Goal: Task Accomplishment & Management: Use online tool/utility

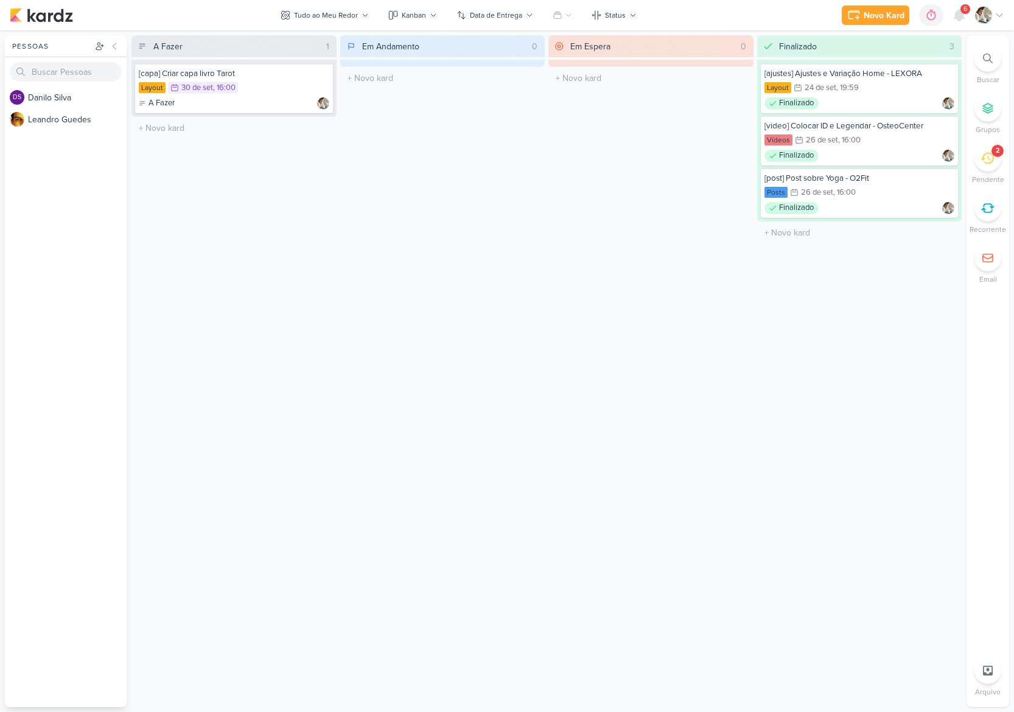
click at [986, 162] on icon at bounding box center [987, 158] width 13 height 13
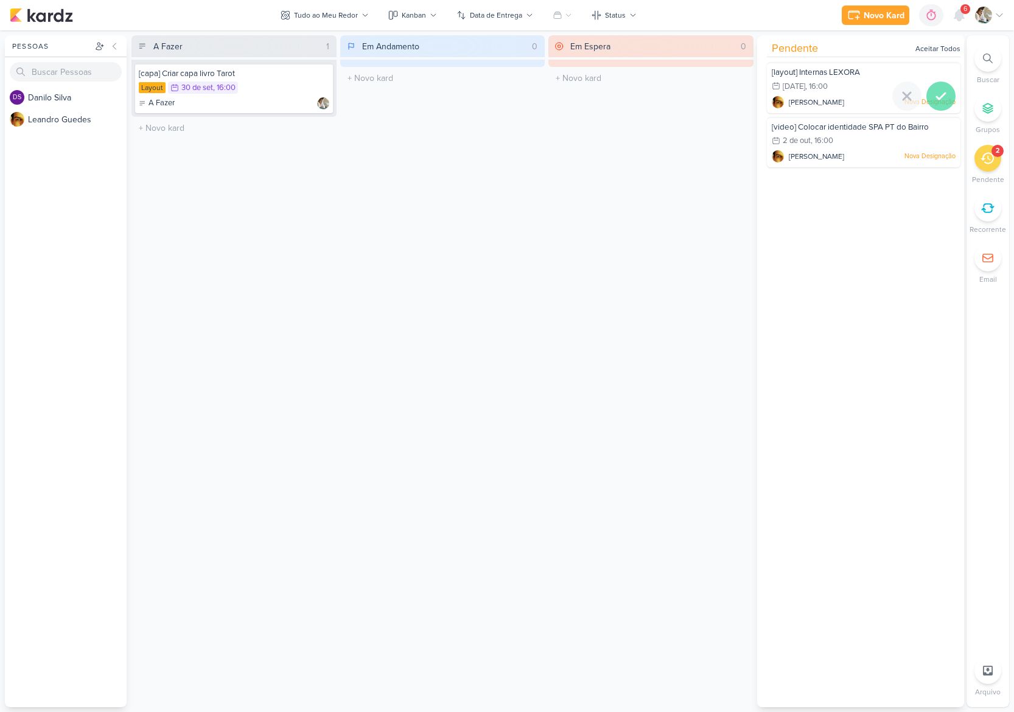
click at [938, 91] on icon at bounding box center [941, 96] width 15 height 15
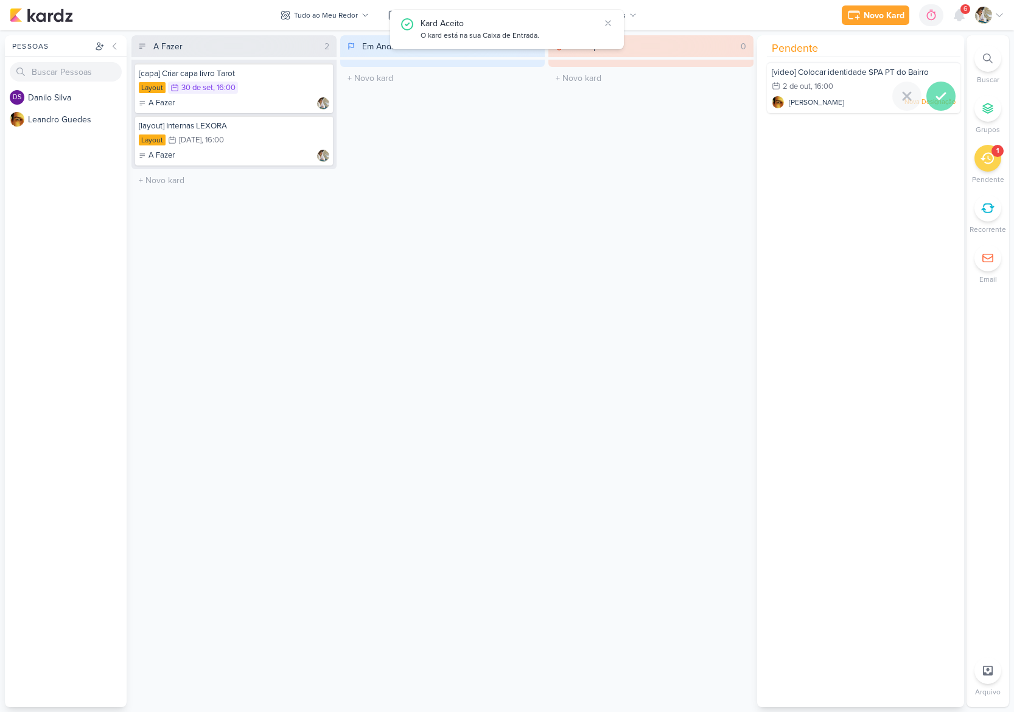
click at [936, 99] on icon at bounding box center [941, 96] width 15 height 15
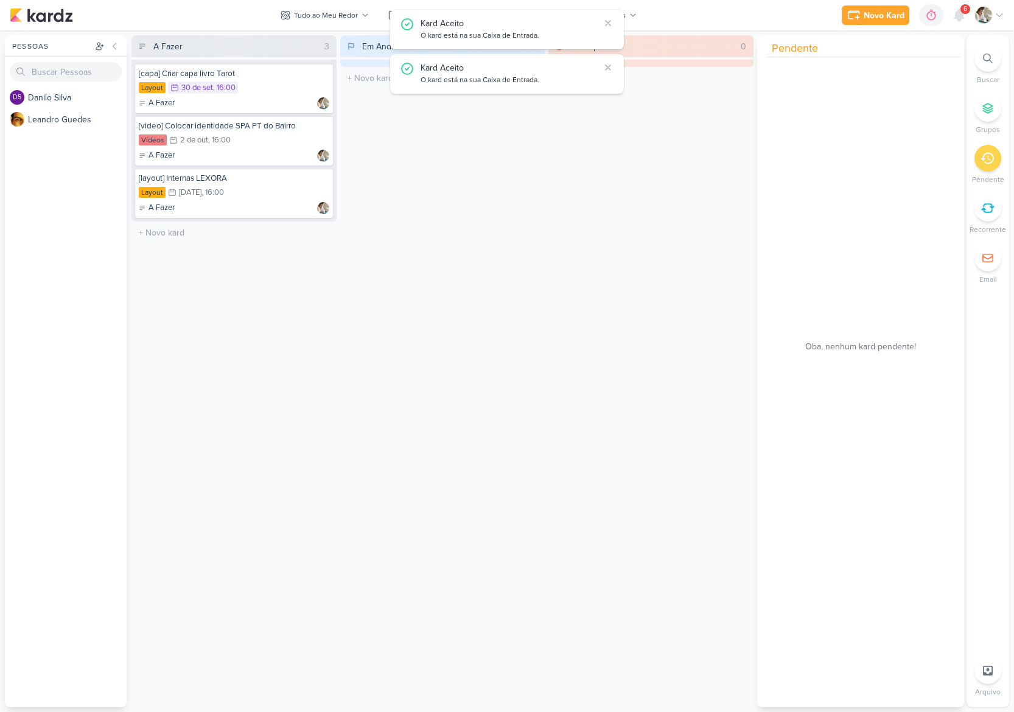
click at [458, 152] on div "Em Andamento 0 O título do kard deve ter menos que 100 caracteres" at bounding box center [442, 371] width 205 height 672
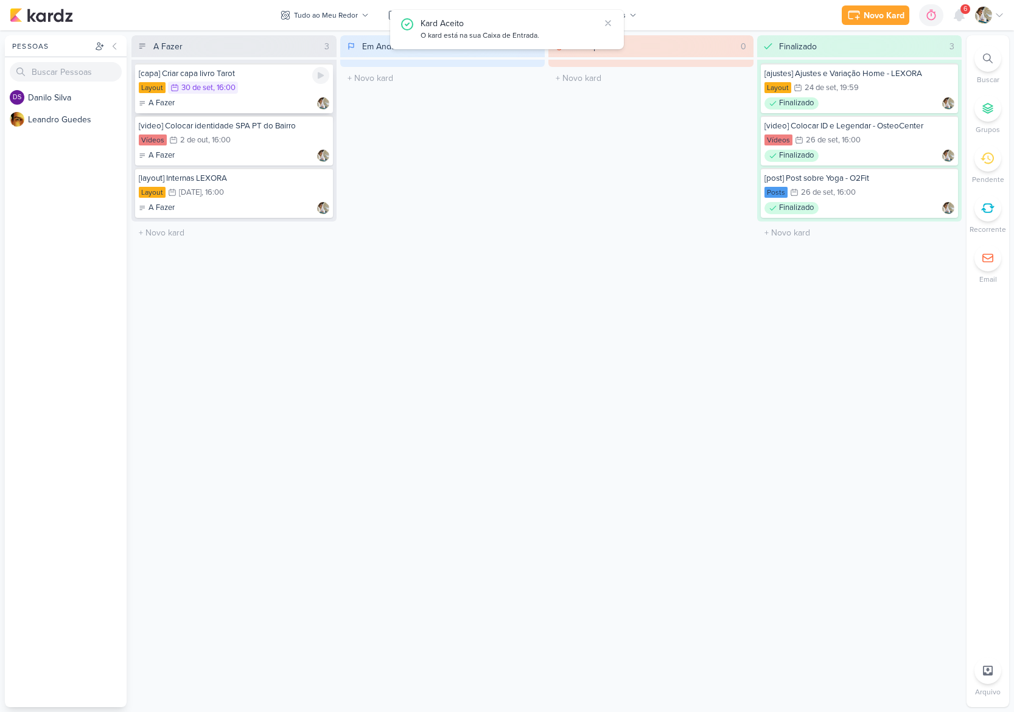
click at [272, 88] on div "Layout 30/9 [DATE] 16:00" at bounding box center [234, 88] width 191 height 13
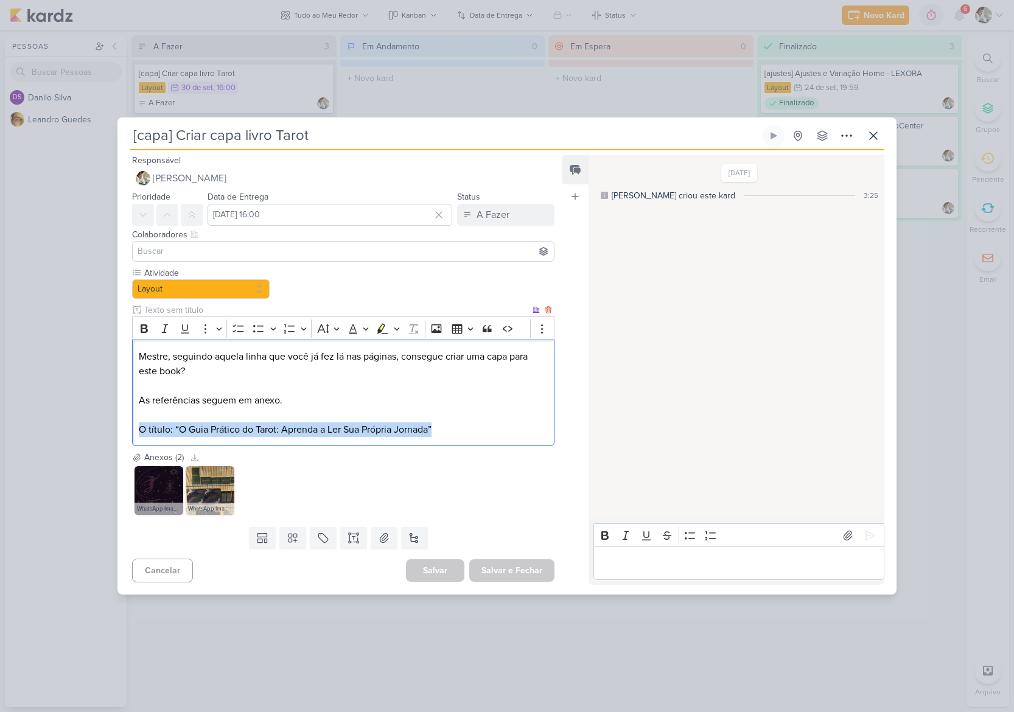
drag, startPoint x: 139, startPoint y: 430, endPoint x: 479, endPoint y: 439, distance: 340.4
click at [479, 439] on div "Mestre, seguindo aquela linha que você já fez lá nas páginas, consegue criar um…" at bounding box center [343, 393] width 422 height 107
copy p "O título: “O Guia Prático do Tarot: Aprenda a Ler Sua Própria Jornada”"
click at [194, 456] on icon at bounding box center [195, 457] width 9 height 9
click at [508, 208] on button "A Fazer" at bounding box center [505, 215] width 97 height 22
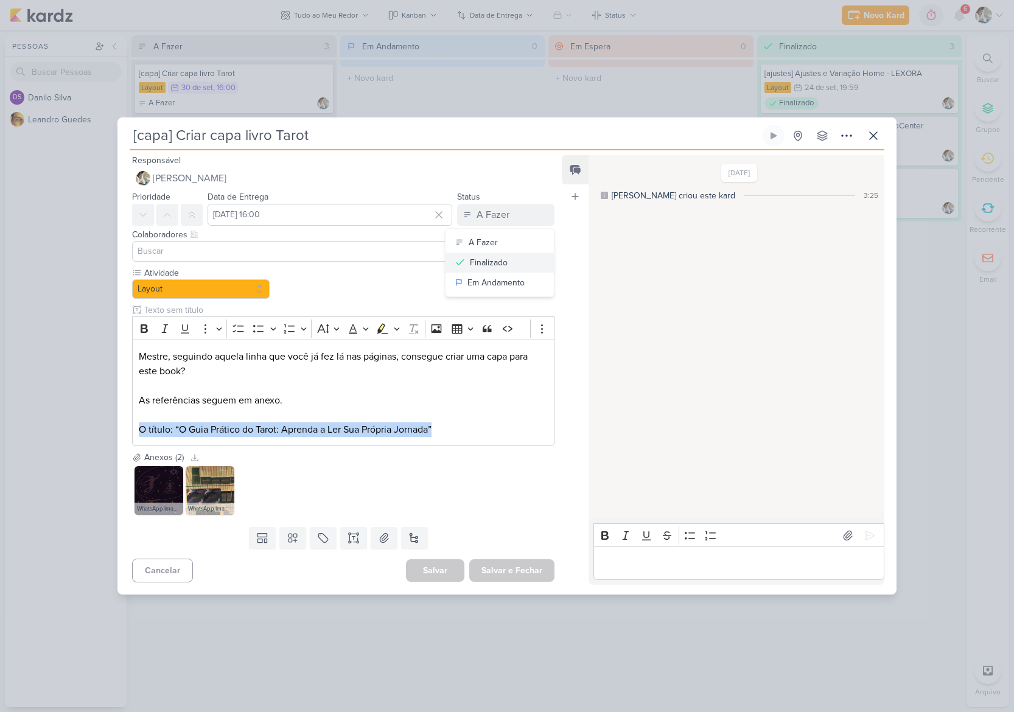
click at [496, 262] on div "Finalizado" at bounding box center [489, 262] width 38 height 13
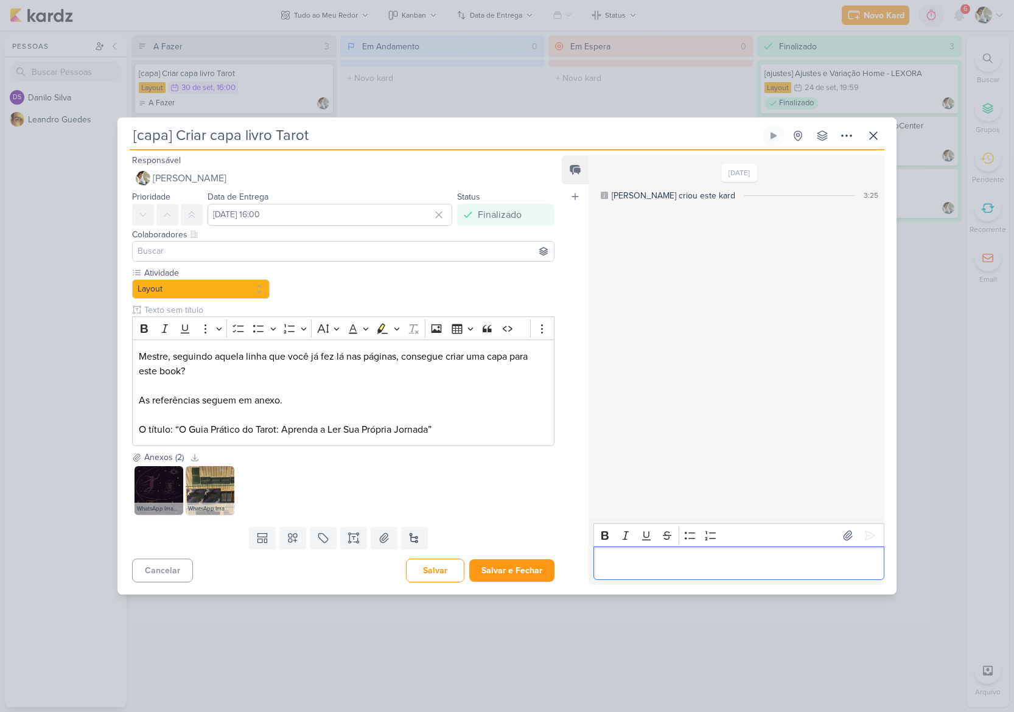
click at [628, 558] on p "Editor editing area: main" at bounding box center [739, 563] width 278 height 15
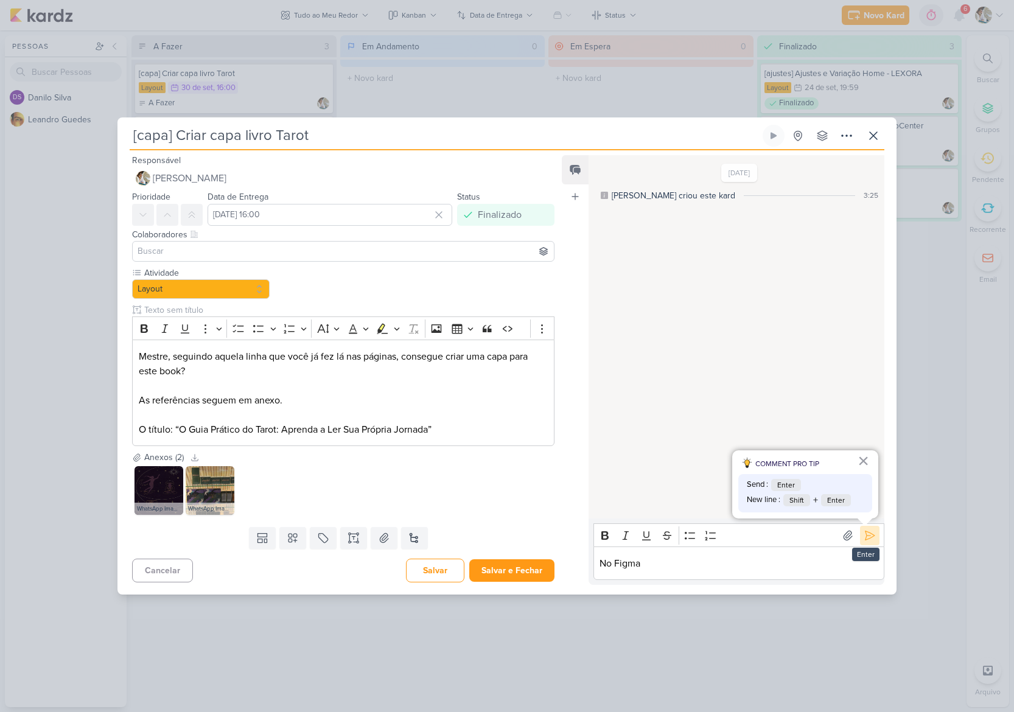
click at [865, 534] on icon at bounding box center [870, 536] width 12 height 12
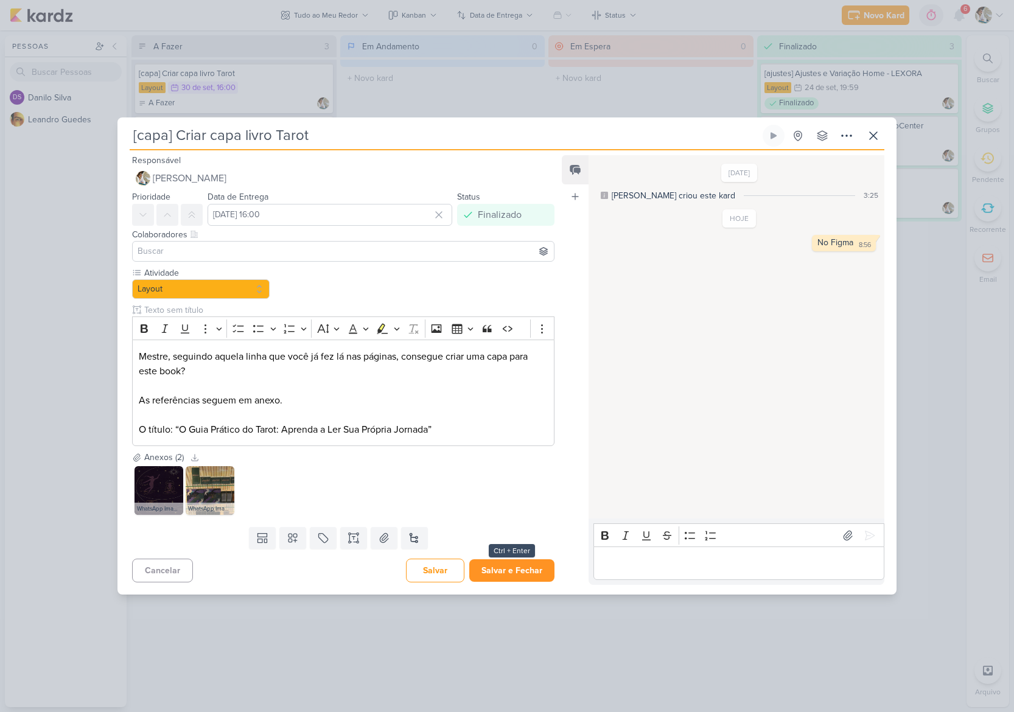
click at [527, 572] on button "Salvar e Fechar" at bounding box center [511, 570] width 85 height 23
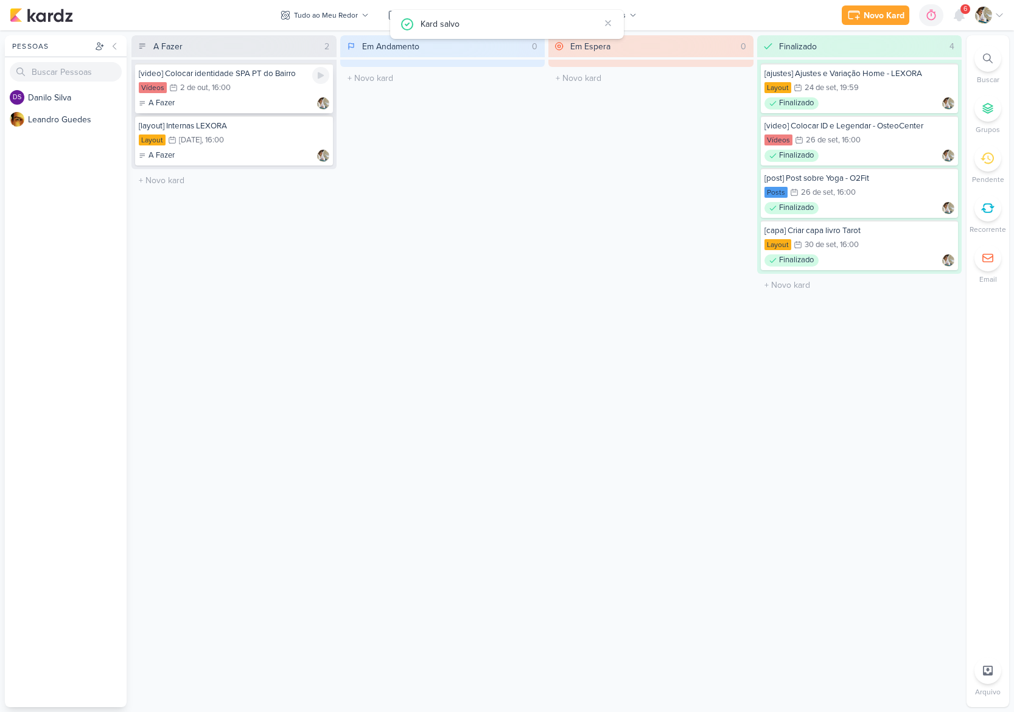
click at [261, 92] on div "Vídeos 2/10 [DATE] 16:00" at bounding box center [234, 88] width 191 height 13
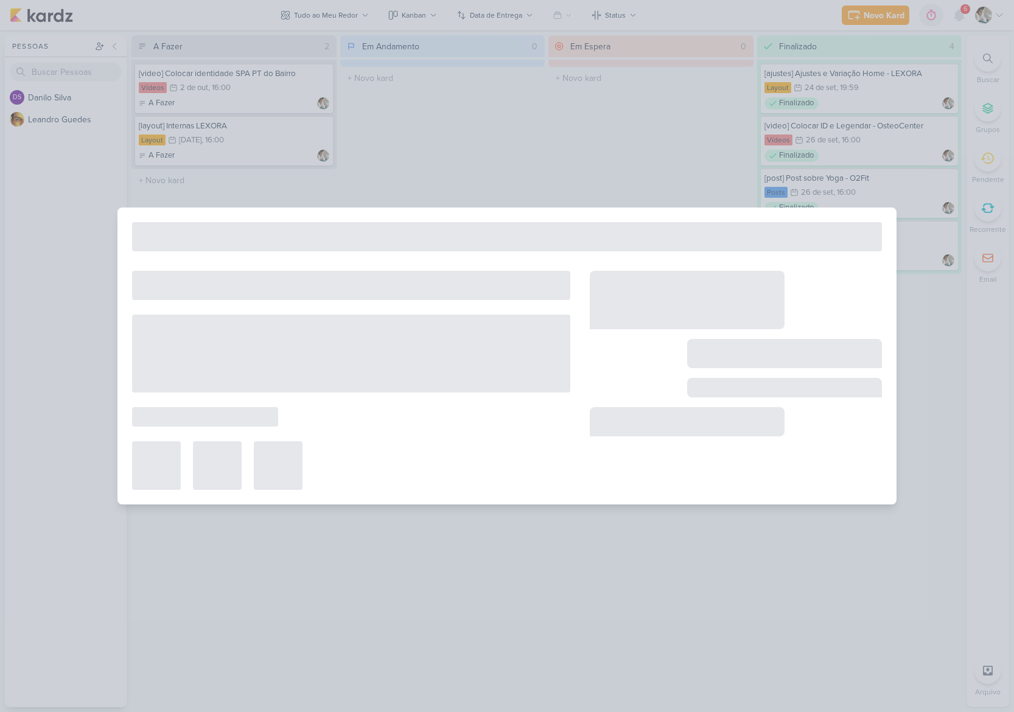
type input "[video] Colocar identidade SPA PT do Bairro"
type input "[DATE] 16:00"
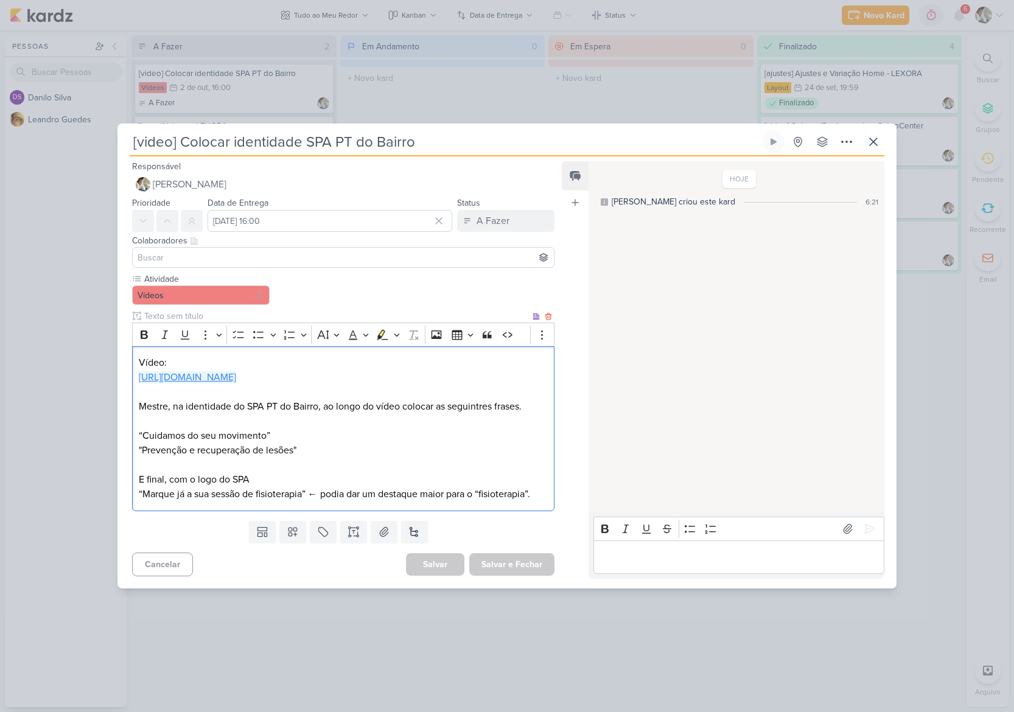
click at [236, 376] on link "[URL][DOMAIN_NAME]" at bounding box center [187, 377] width 97 height 12
click at [49, 262] on div "[video] Colocar identidade SPA PT do Bairro" at bounding box center [507, 356] width 1014 height 712
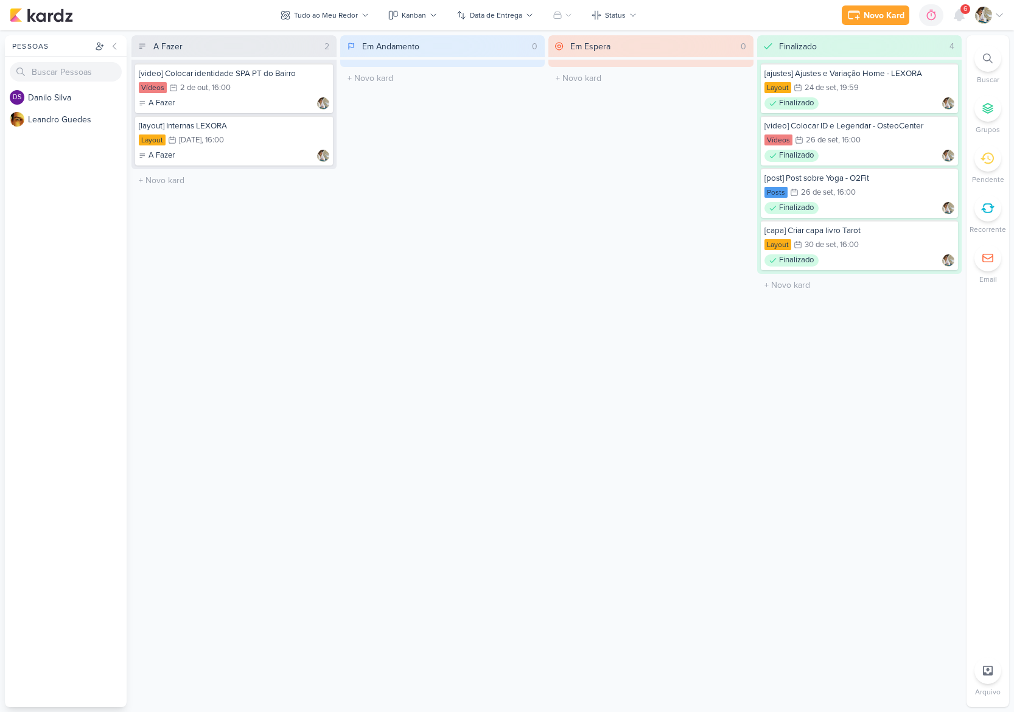
click at [55, 234] on div "DS D a n i l o S i l v a L e a n d r o G u e d e s" at bounding box center [66, 396] width 122 height 621
click at [251, 147] on div "[layout] Internas LEXORA Layout 3/10 3 de out , 16:00 A Fazer" at bounding box center [234, 141] width 198 height 50
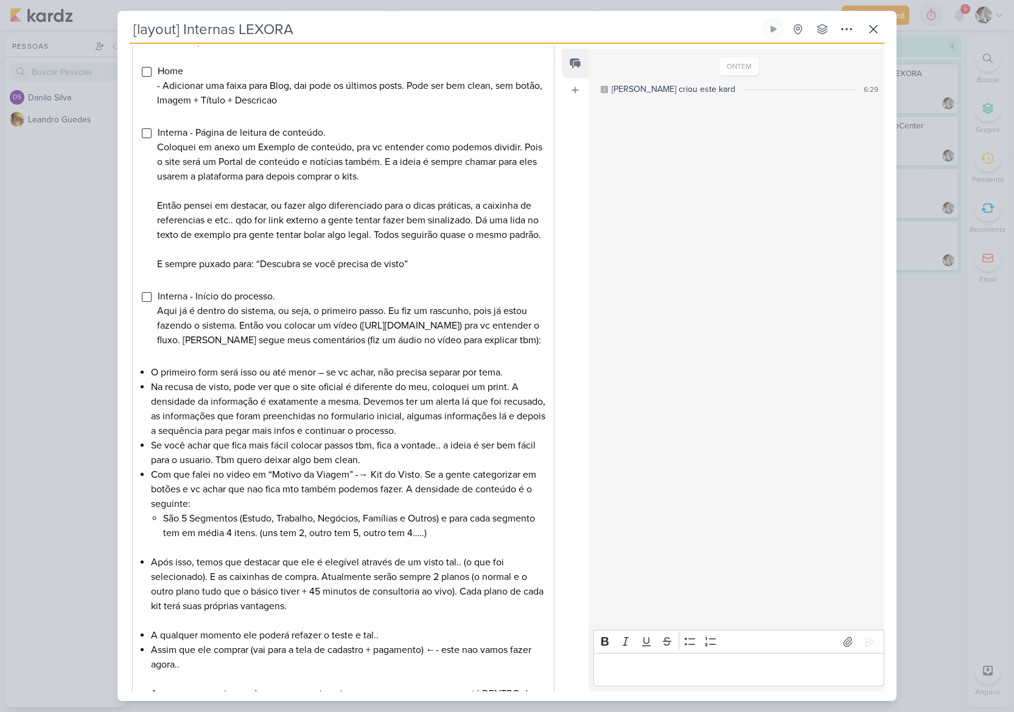
scroll to position [213, 0]
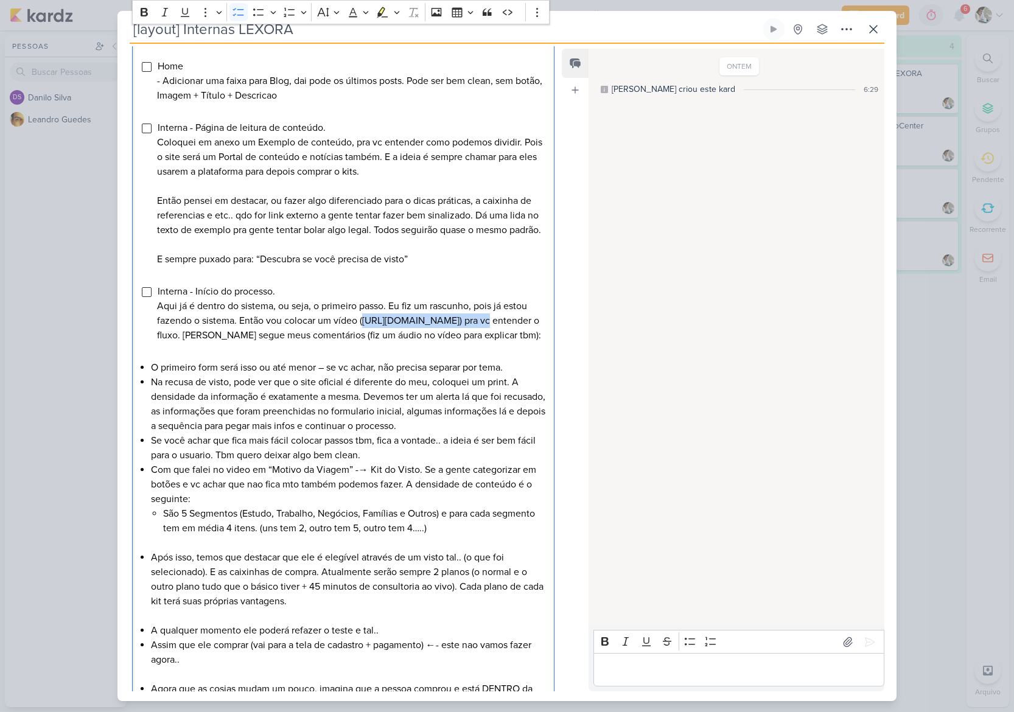
drag, startPoint x: 478, startPoint y: 337, endPoint x: 363, endPoint y: 335, distance: 115.7
click at [363, 335] on span "Interna - Início do processo. Aqui já é dentro do sistema, ou seja, o primeiro …" at bounding box center [349, 320] width 384 height 71
copy span "https://we.tl/t-DHkmOHjqJ9"
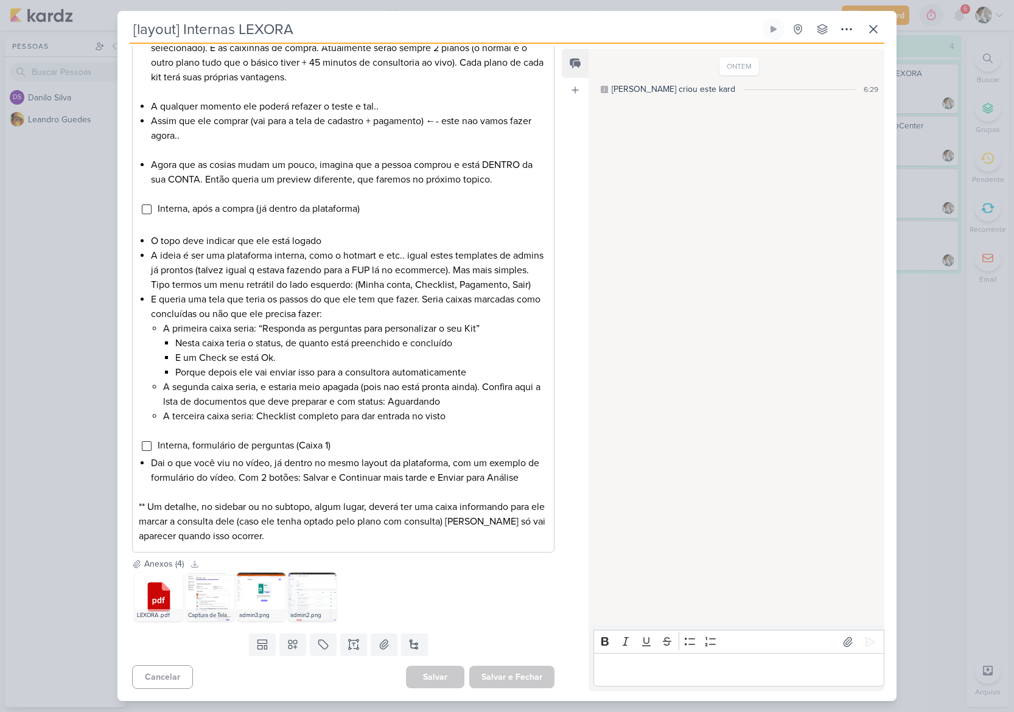
scroll to position [766, 0]
click at [870, 30] on icon at bounding box center [873, 29] width 15 height 15
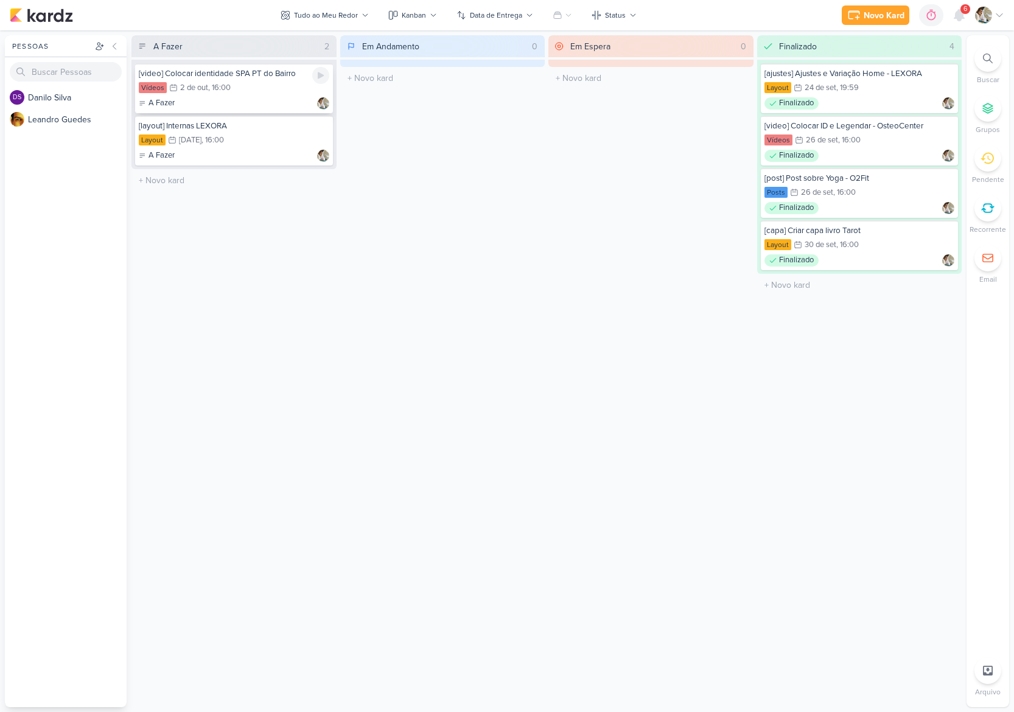
click at [259, 89] on div "Vídeos 2/10 [DATE] 16:00" at bounding box center [234, 88] width 191 height 13
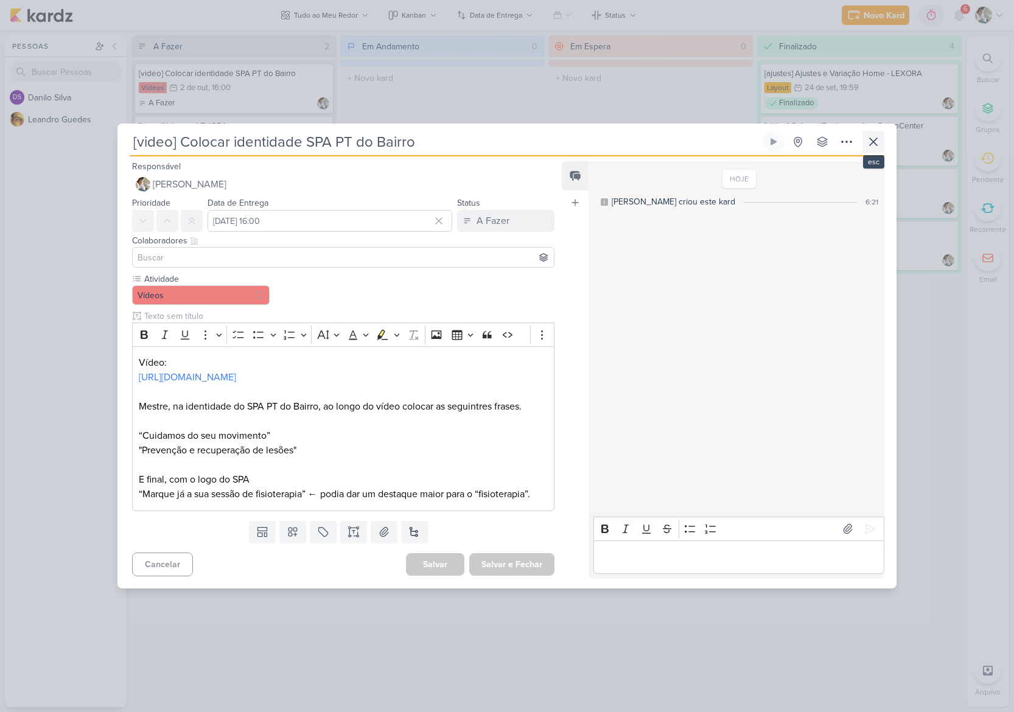
click at [878, 138] on icon at bounding box center [873, 142] width 15 height 15
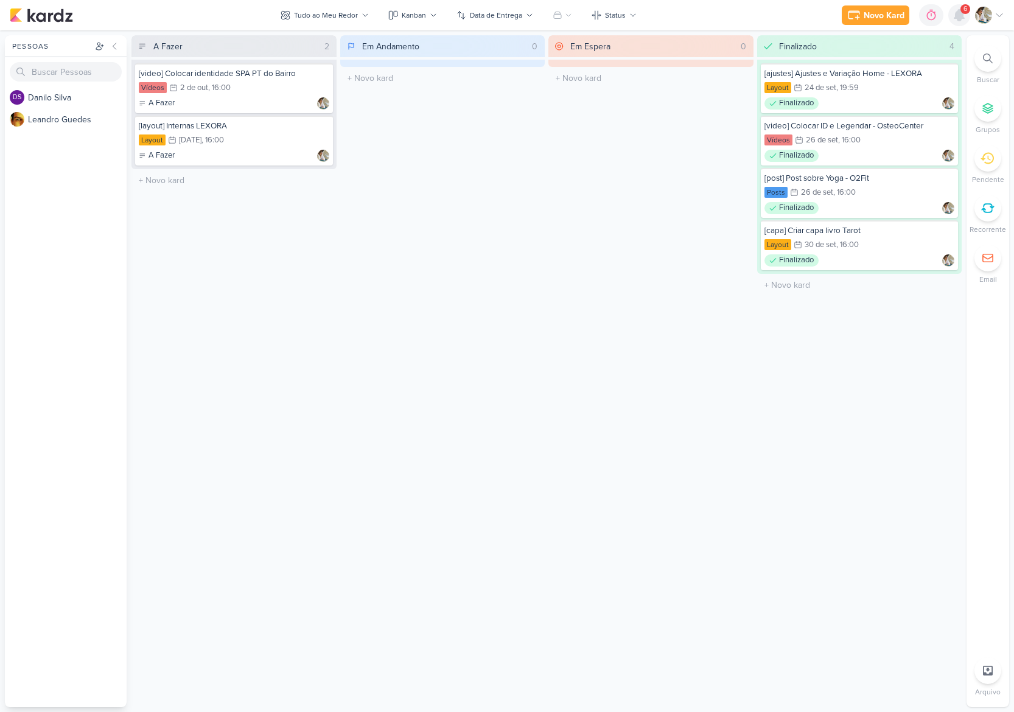
click at [959, 14] on icon at bounding box center [959, 15] width 10 height 11
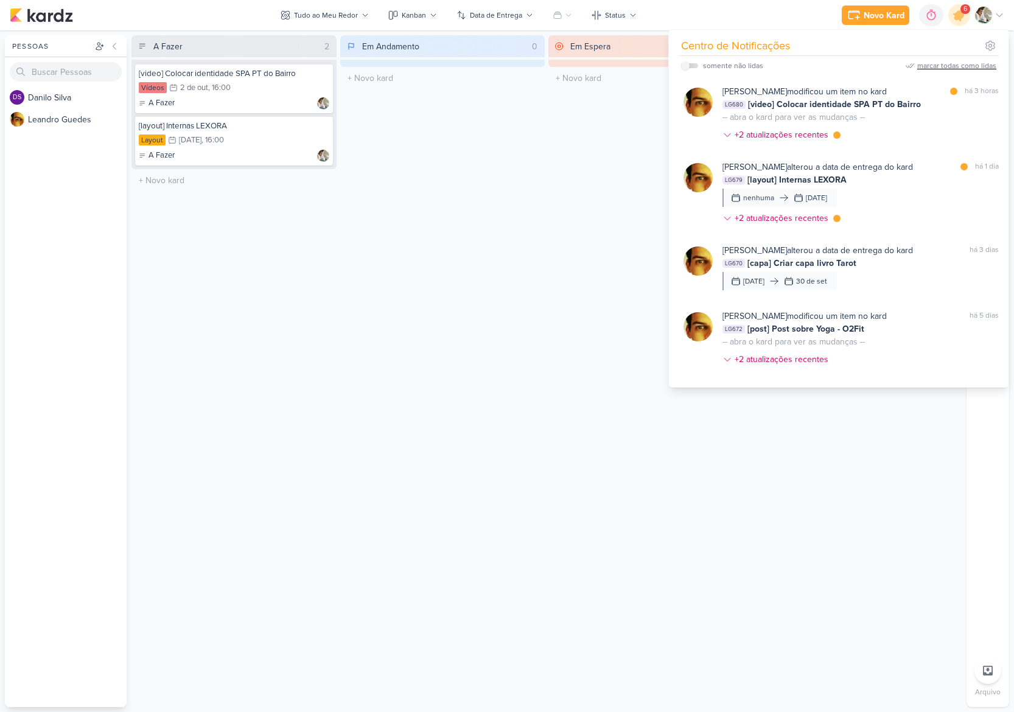
click at [982, 65] on div "marcar todas como lidas" at bounding box center [956, 65] width 79 height 11
click at [471, 346] on div "Em Andamento 0 O título do kard deve ter menos que 100 caracteres" at bounding box center [442, 371] width 205 height 672
